Goal: Navigation & Orientation: Find specific page/section

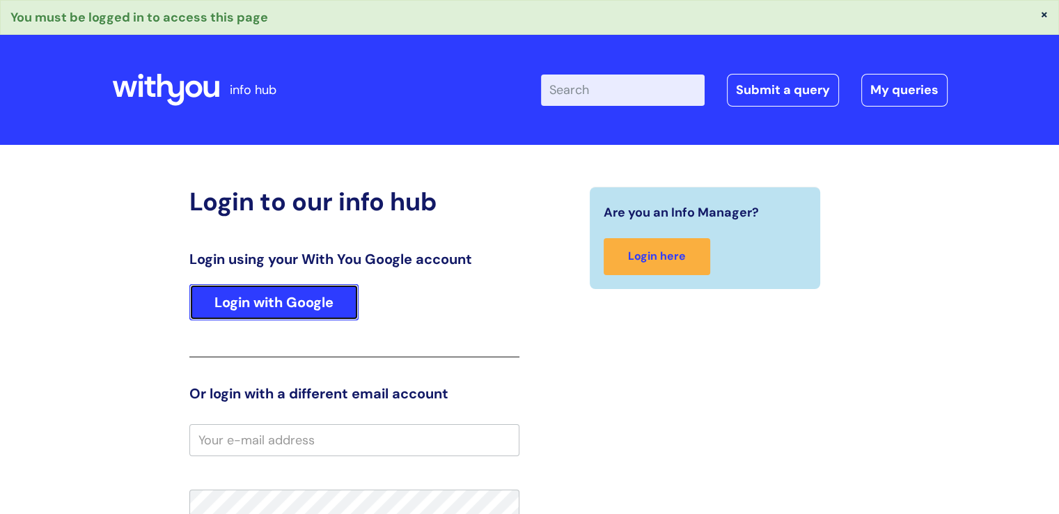
click at [299, 296] on link "Login with Google" at bounding box center [273, 302] width 169 height 36
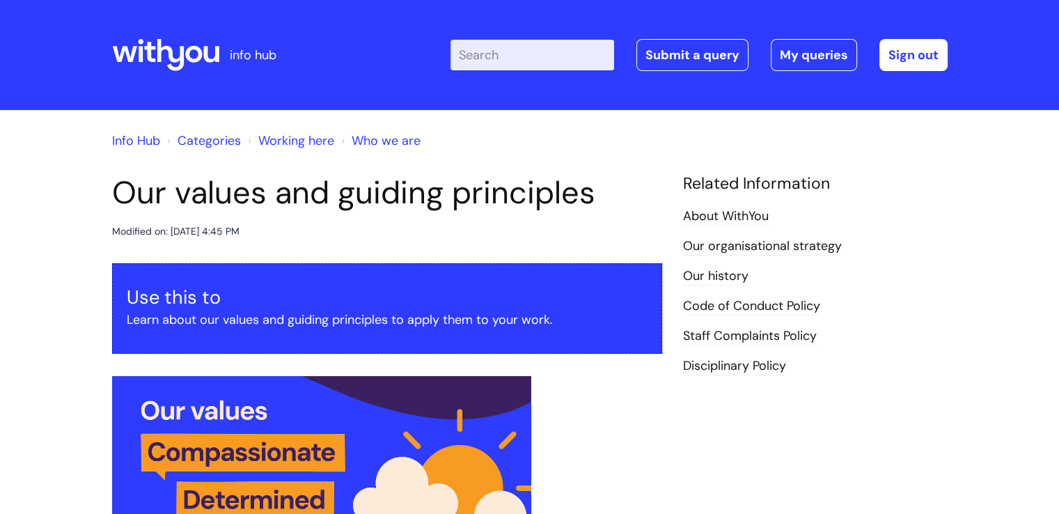
click at [148, 139] on link "Info Hub" at bounding box center [136, 140] width 48 height 17
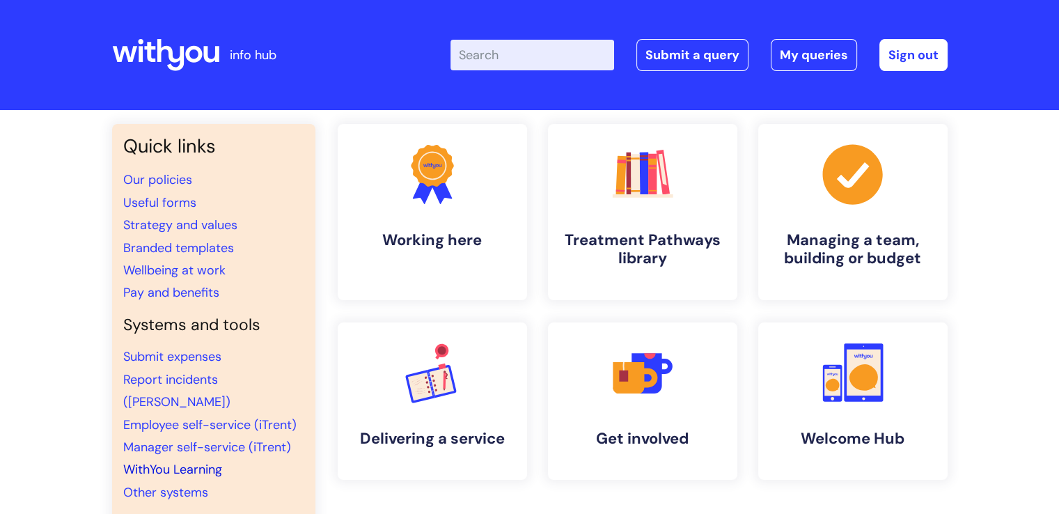
click at [198, 461] on link "WithYou Learning" at bounding box center [172, 469] width 99 height 17
click at [210, 416] on link "Employee self-service (iTrent)" at bounding box center [209, 424] width 173 height 17
click at [194, 416] on link "Employee self-service (iTrent)" at bounding box center [209, 424] width 173 height 17
